Goal: Book appointment/travel/reservation

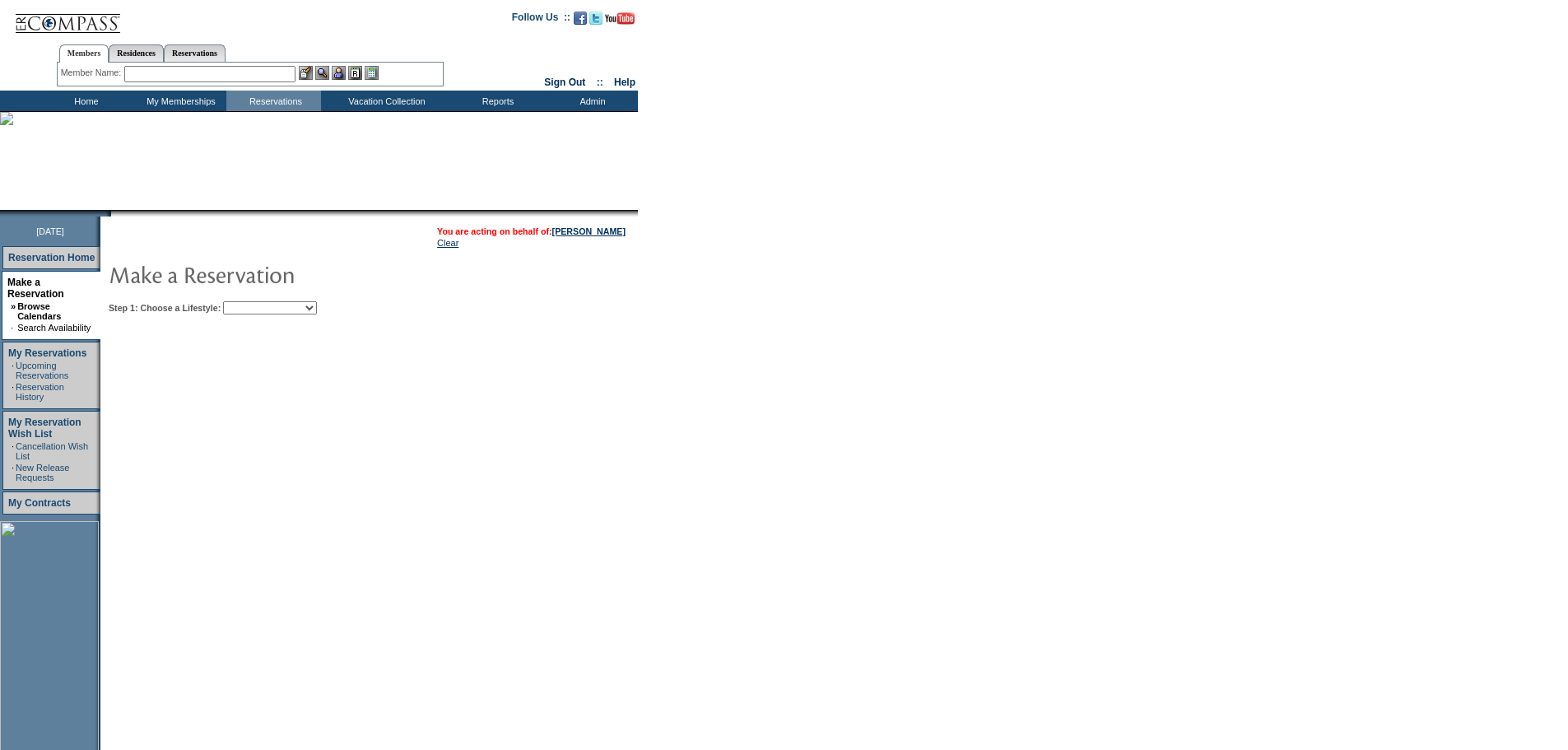
click at [317, 311] on select "Beach Leisure Metropolitan Mountain OIAL for Adventure OIAL for Couples OIAL fo…" at bounding box center [270, 307] width 94 height 13
select select "Metropolitan"
click at [251, 303] on select "Beach Leisure Metropolitan Mountain OIAL for Adventure OIAL for Couples OIAL fo…" at bounding box center [270, 307] width 94 height 13
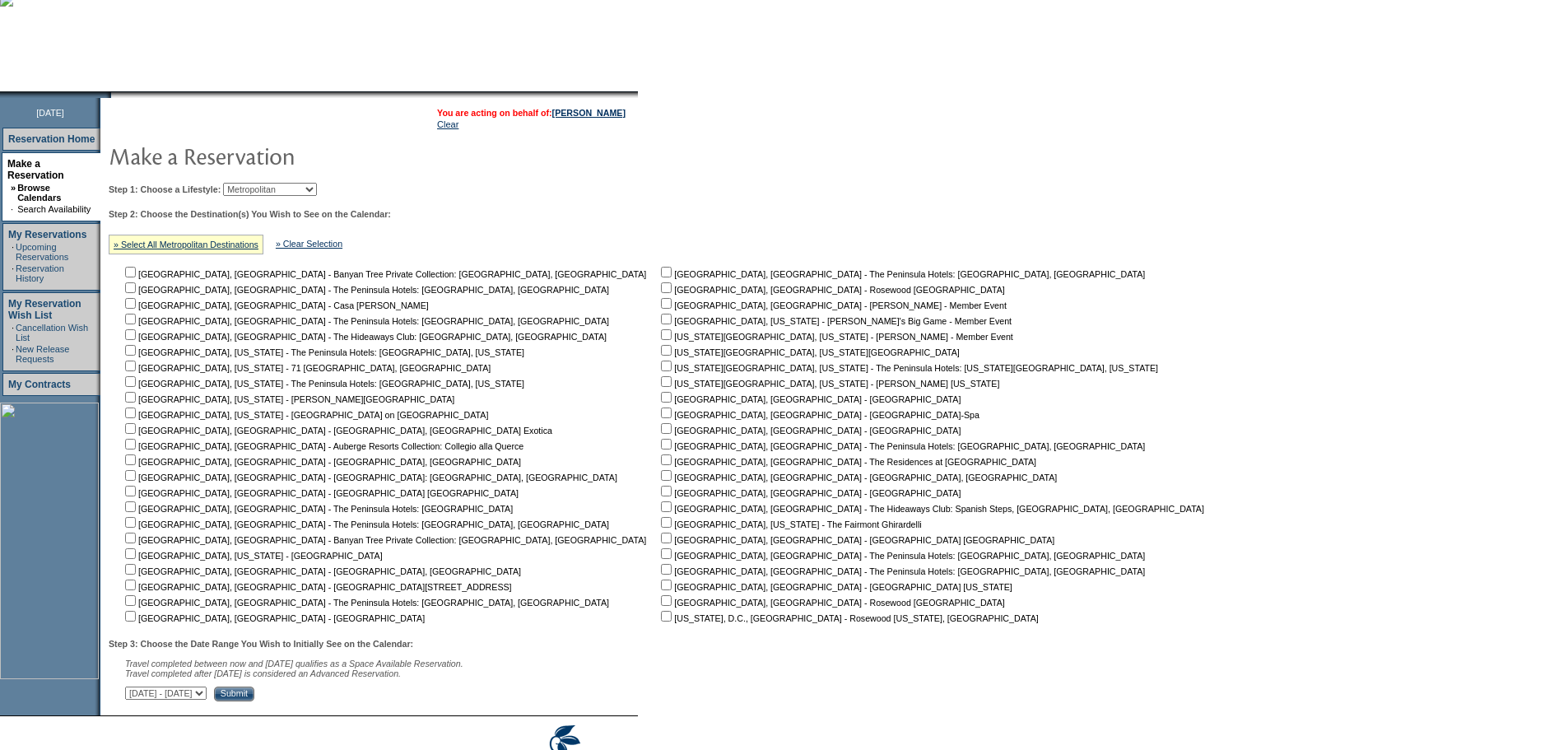
scroll to position [201, 0]
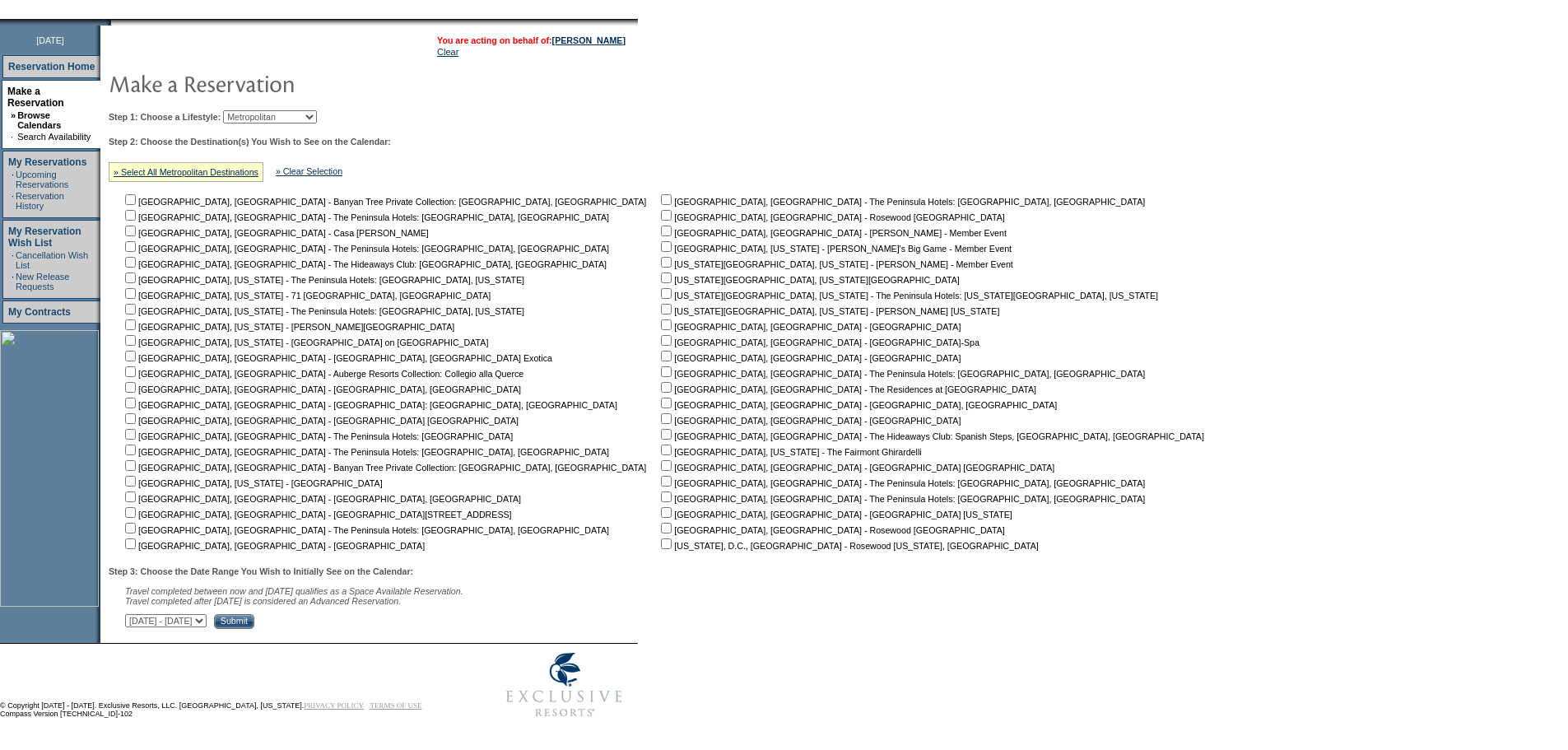
click at [660, 309] on input "checkbox" at bounding box center [665, 308] width 11 height 11
checkbox input "true"
click at [207, 619] on select "[DATE] - [DATE] [DATE] - [DATE] [DATE] - [DATE] [DATE] - [DATE] [DATE] - [DATE]…" at bounding box center [165, 620] width 81 height 13
select select "[DATE]|[DATE]"
click at [134, 615] on select "[DATE] - [DATE] [DATE] - [DATE] [DATE] - [DATE] [DATE] - [DATE] [DATE] - [DATE]…" at bounding box center [165, 620] width 81 height 13
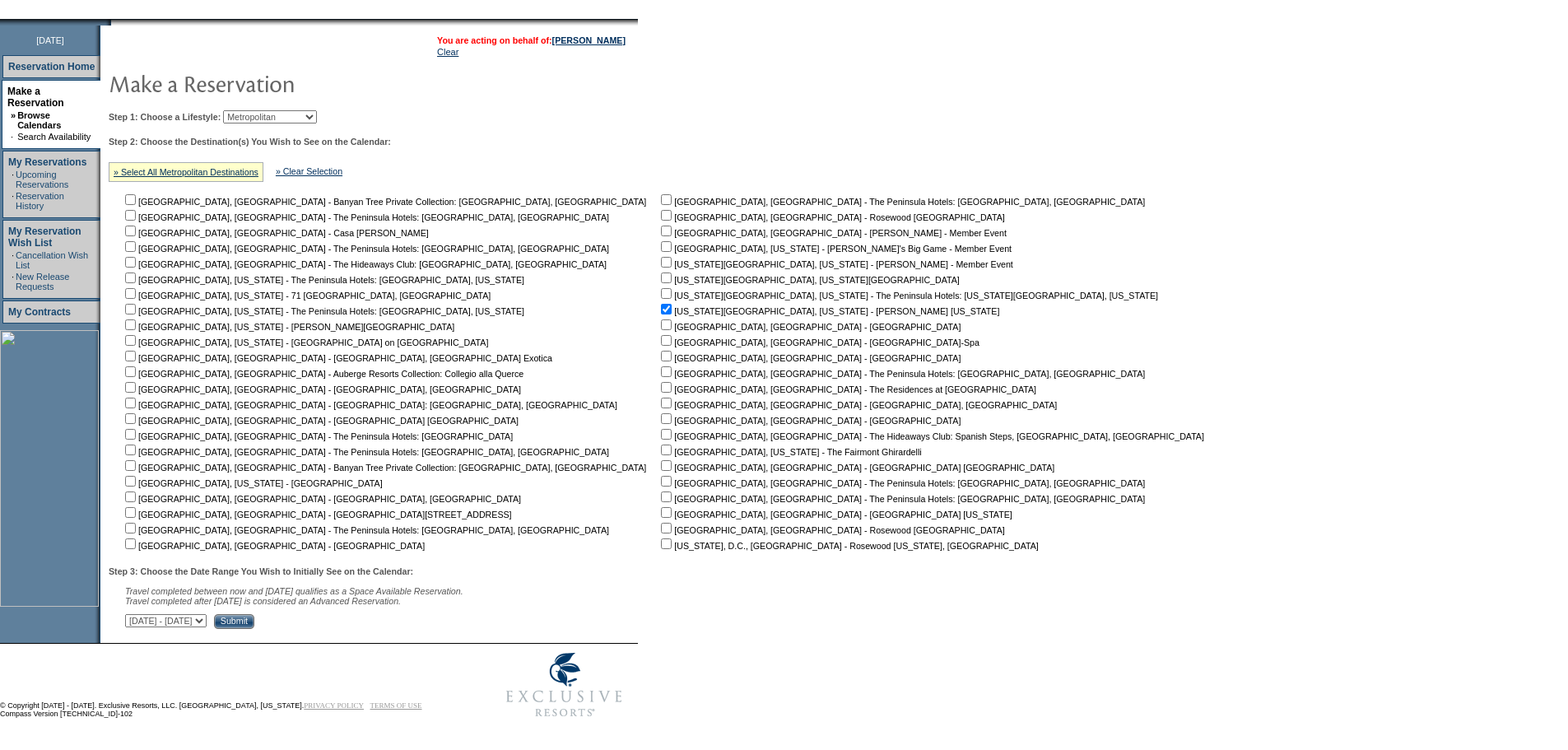
click at [254, 621] on input "Submit" at bounding box center [234, 621] width 40 height 15
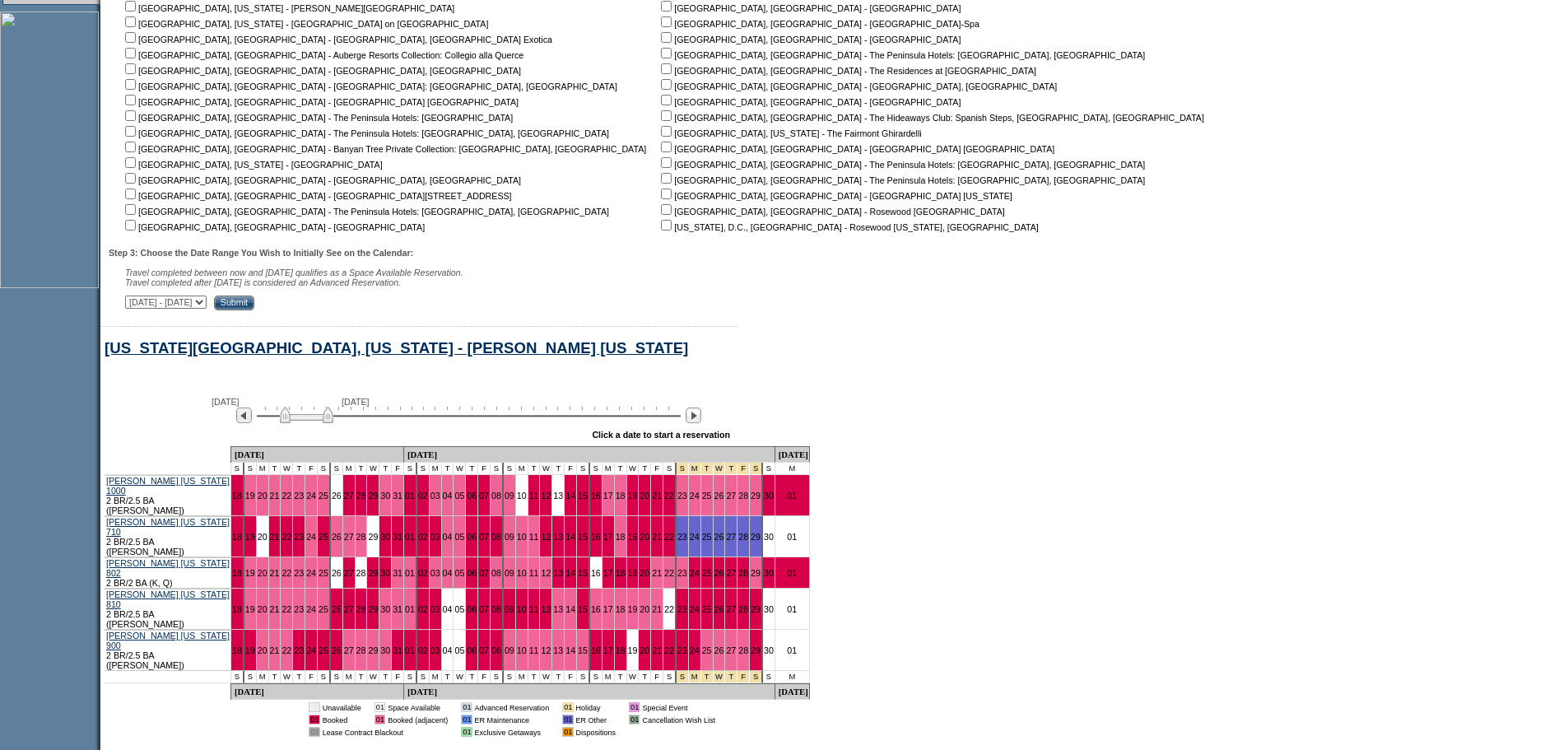
scroll to position [582, 0]
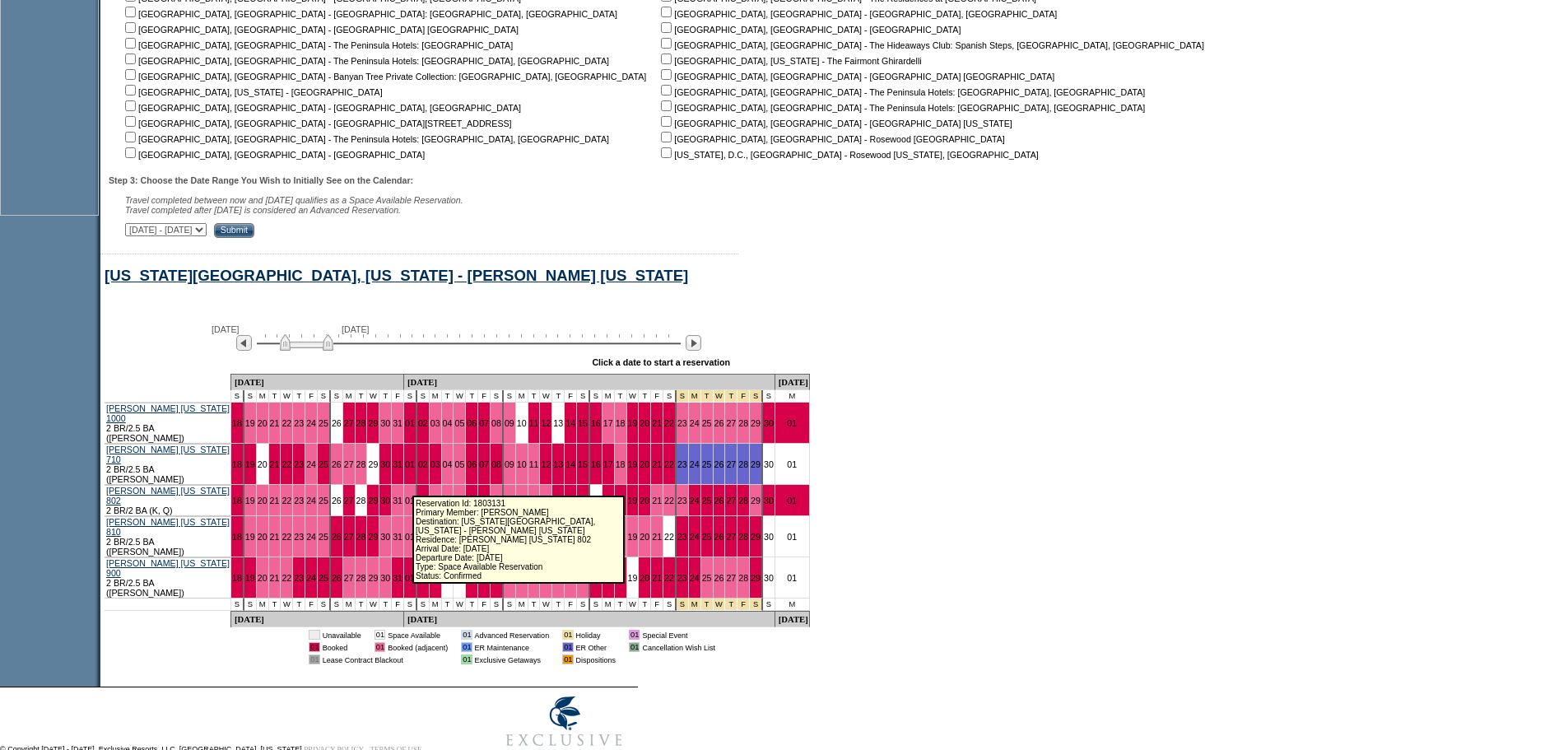
click at [418, 496] on link "02" at bounding box center [423, 501] width 10 height 10
